Goal: Transaction & Acquisition: Obtain resource

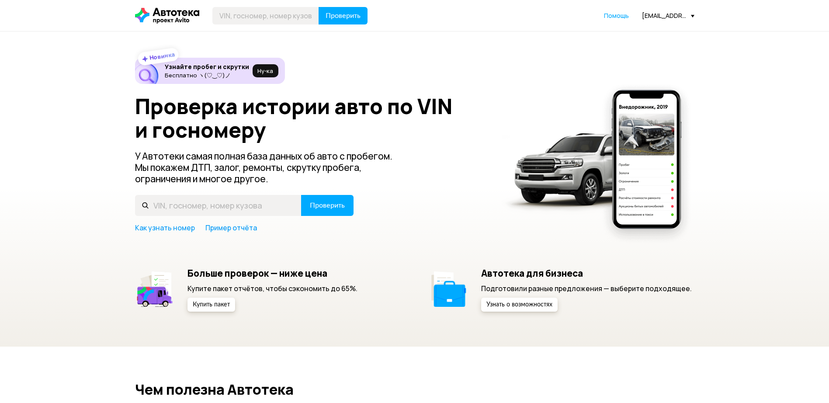
click at [251, 18] on input "text" at bounding box center [265, 15] width 107 height 17
type input "В368НК51"
click at [338, 17] on span "Проверить" at bounding box center [342, 15] width 35 height 7
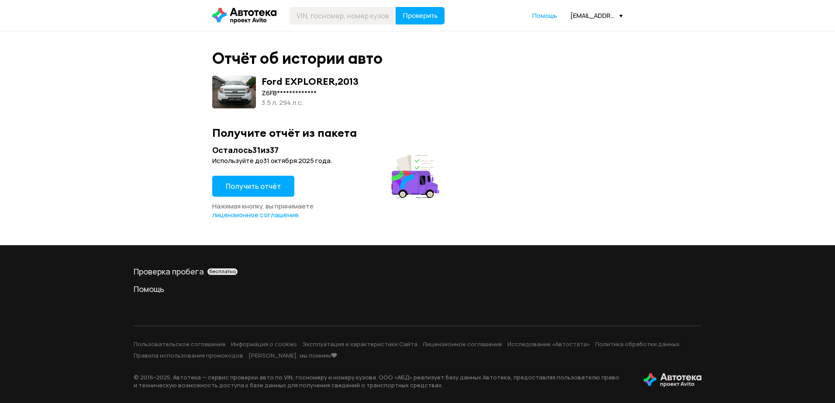
click at [254, 182] on span "Получить отчёт" at bounding box center [253, 186] width 55 height 10
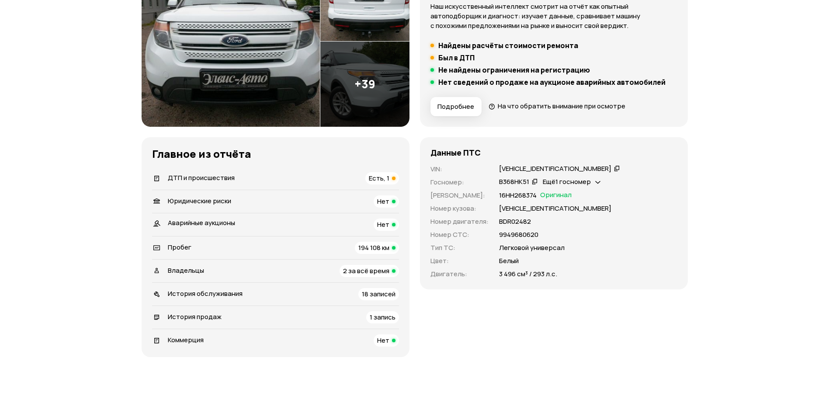
scroll to position [175, 0]
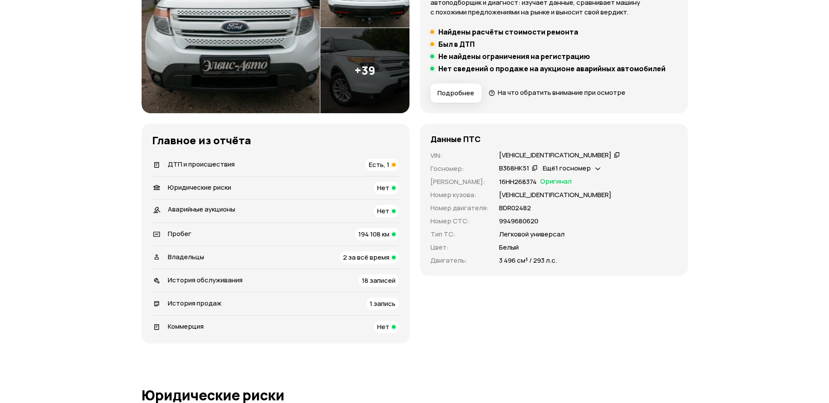
click at [378, 167] on span "Есть, 1" at bounding box center [379, 164] width 21 height 9
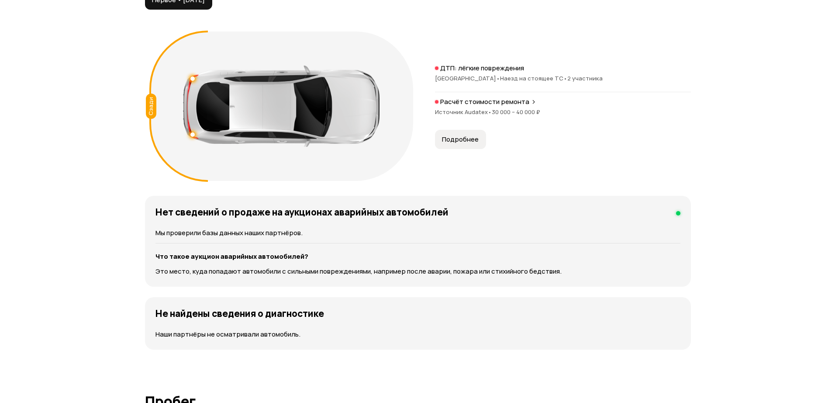
scroll to position [905, 0]
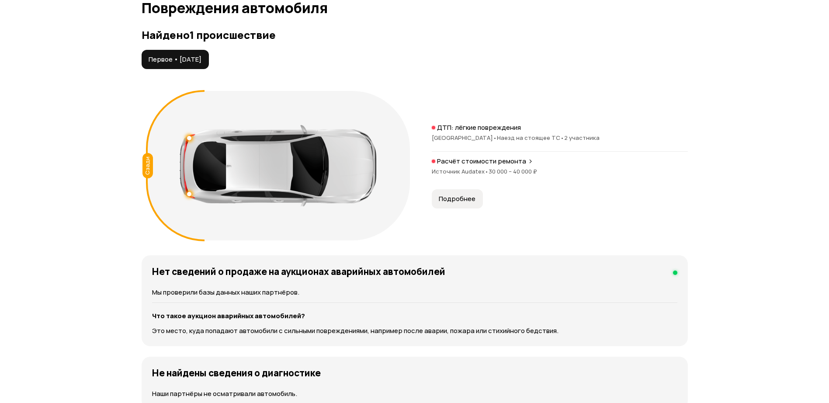
click at [461, 196] on span "Подробнее" at bounding box center [456, 198] width 37 height 9
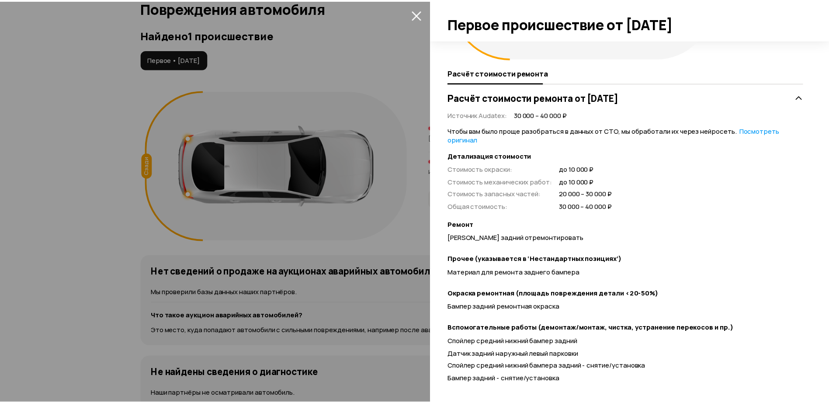
scroll to position [158, 0]
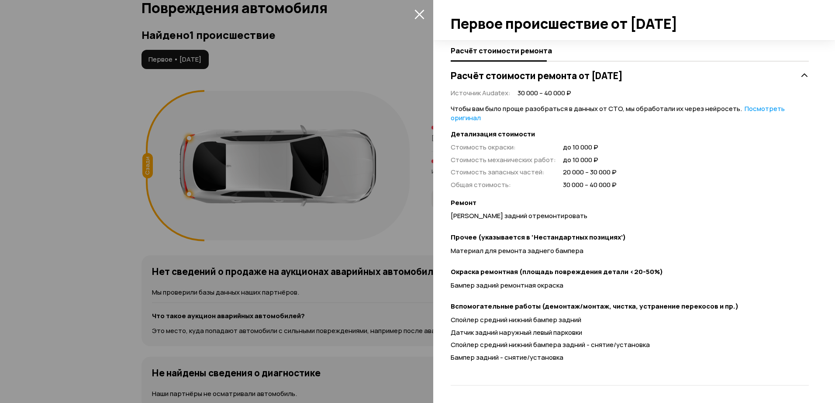
click at [198, 282] on div at bounding box center [417, 201] width 835 height 403
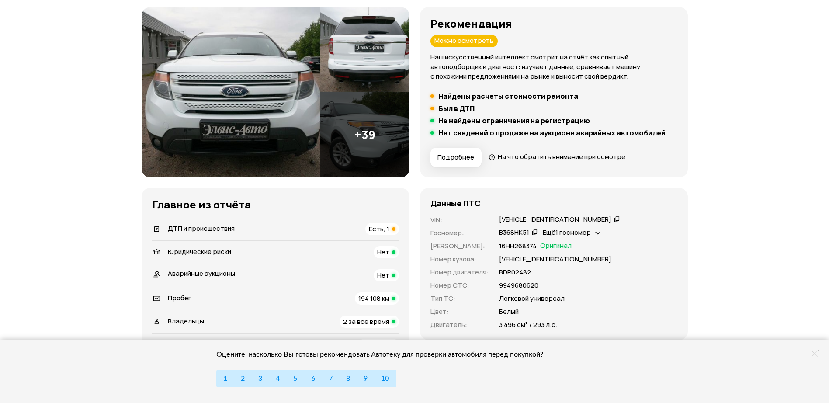
scroll to position [0, 0]
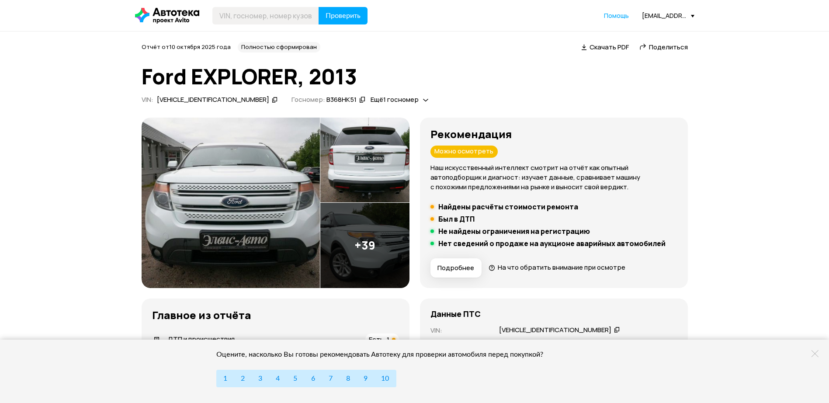
click at [598, 47] on span "Скачать PDF" at bounding box center [608, 46] width 39 height 9
click at [272, 96] on icon at bounding box center [275, 99] width 6 height 9
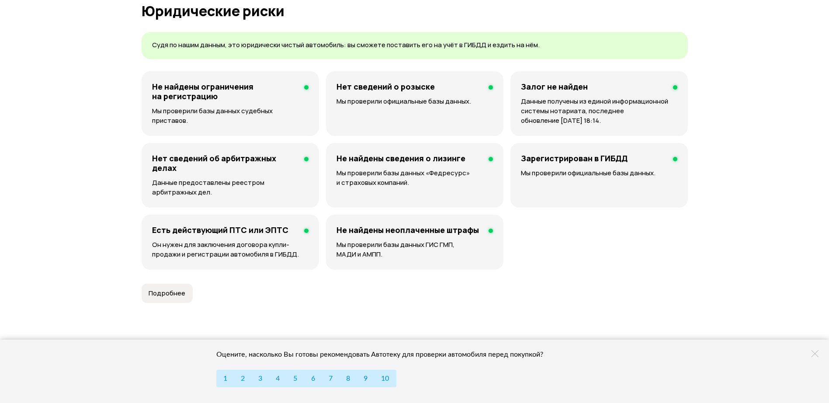
scroll to position [611, 0]
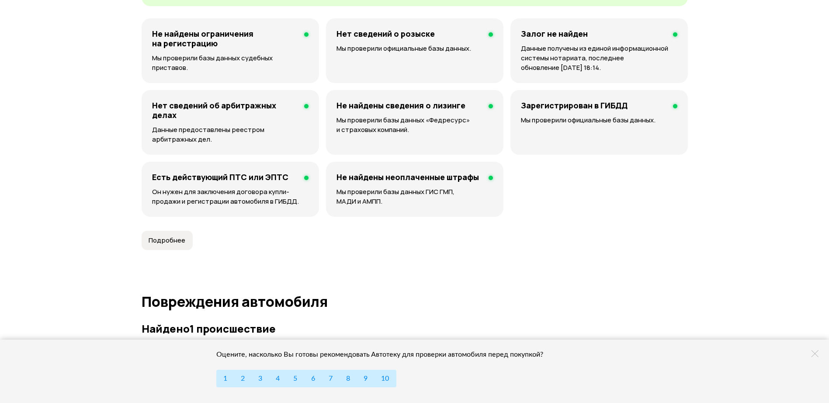
click at [815, 354] on icon at bounding box center [814, 353] width 7 height 7
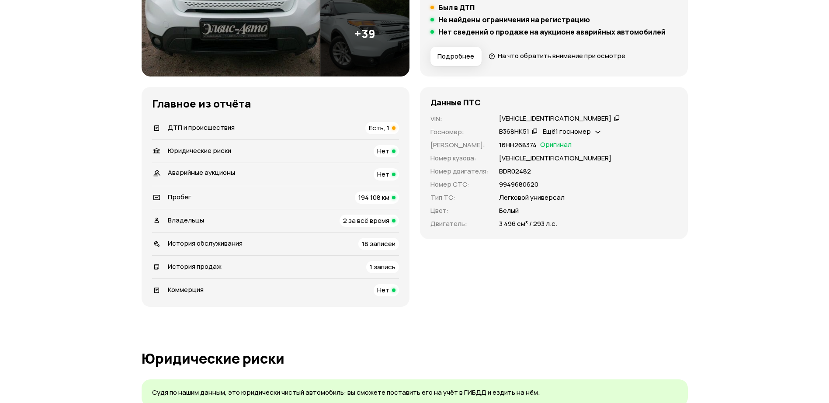
scroll to position [218, 0]
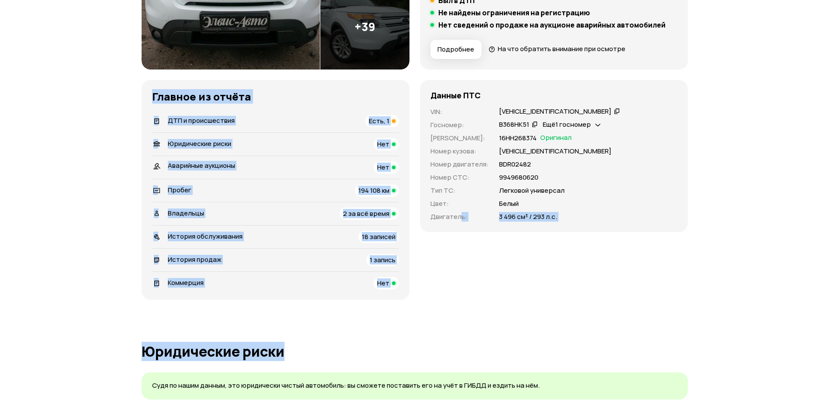
drag, startPoint x: 594, startPoint y: 322, endPoint x: 461, endPoint y: 260, distance: 147.1
click at [459, 299] on div "Данные ПТС VIN : Z6FBXXESWBDR02482   Госномер : В368НК51   Ещё 1 госномер   Ном…" at bounding box center [554, 190] width 268 height 220
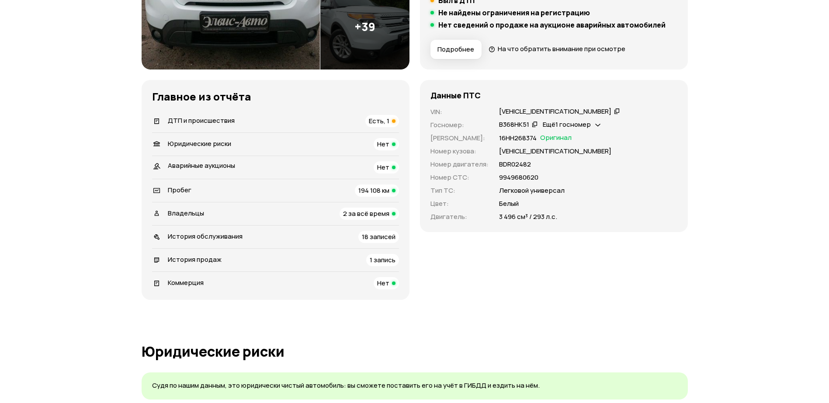
click at [410, 266] on div "Рекомендация Можно осмотреть Наш искусственный интеллект смотрит на отчёт как о…" at bounding box center [415, 99] width 546 height 400
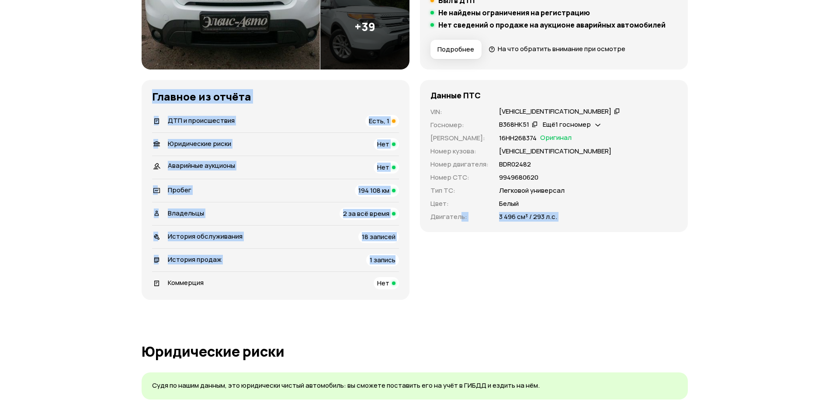
click at [464, 290] on div "Данные ПТС VIN : Z6FBXXESWBDR02482   Госномер : В368НК51   Ещё 1 госномер   Ном…" at bounding box center [554, 190] width 268 height 220
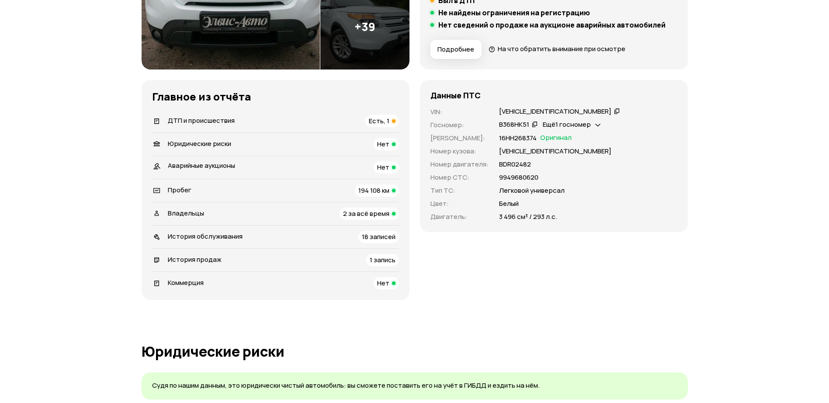
drag, startPoint x: 604, startPoint y: 290, endPoint x: 560, endPoint y: 272, distance: 46.8
click at [560, 272] on div "Данные ПТС VIN : Z6FBXXESWBDR02482   Госномер : В368НК51   Ещё 1 госномер   Ном…" at bounding box center [554, 190] width 268 height 220
